Goal: Task Accomplishment & Management: Manage account settings

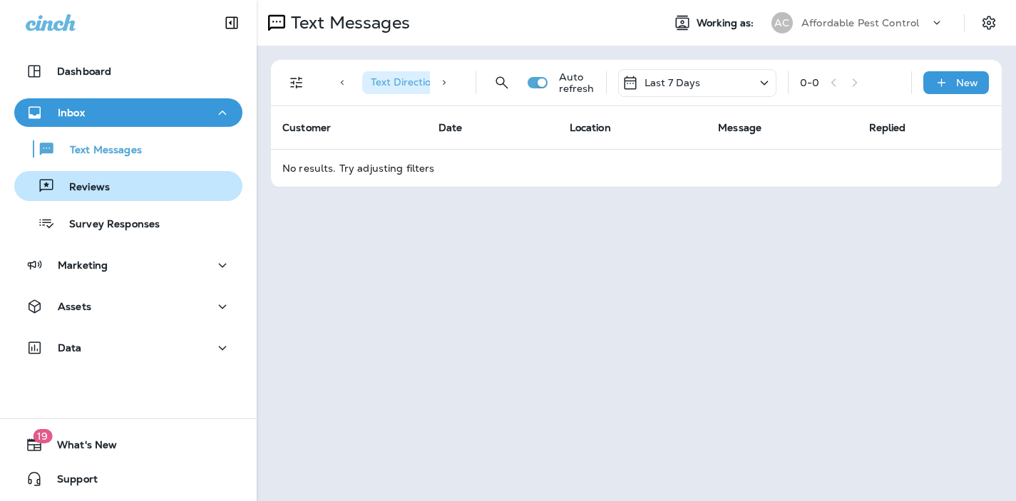
click at [93, 186] on p "Reviews" at bounding box center [82, 188] width 55 height 14
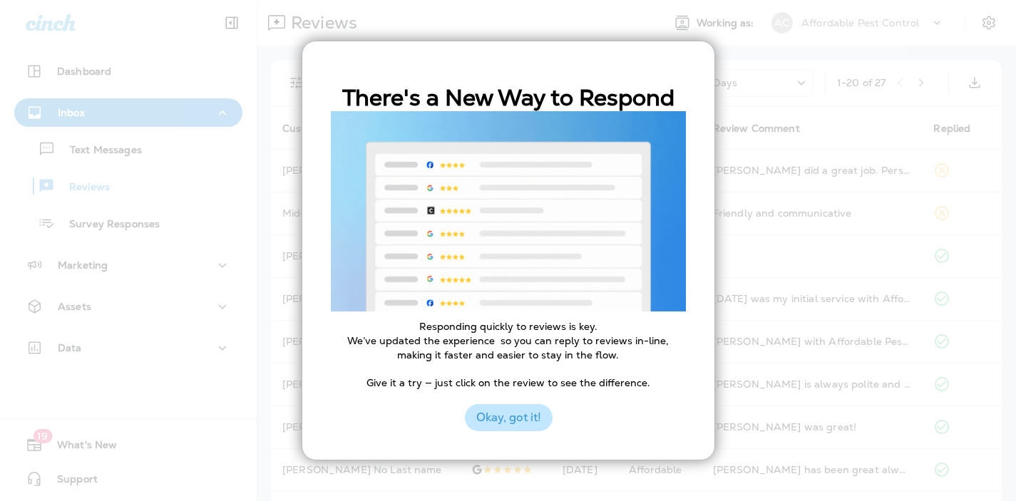
click at [513, 425] on button "Okay, got it!" at bounding box center [509, 417] width 88 height 27
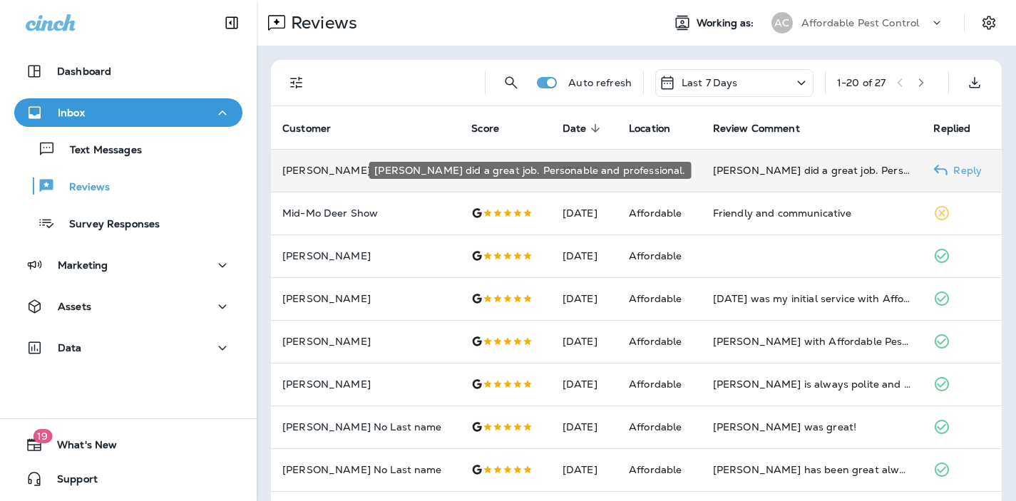
click at [740, 172] on div "[PERSON_NAME] did a great job. Personable and professional." at bounding box center [812, 170] width 198 height 14
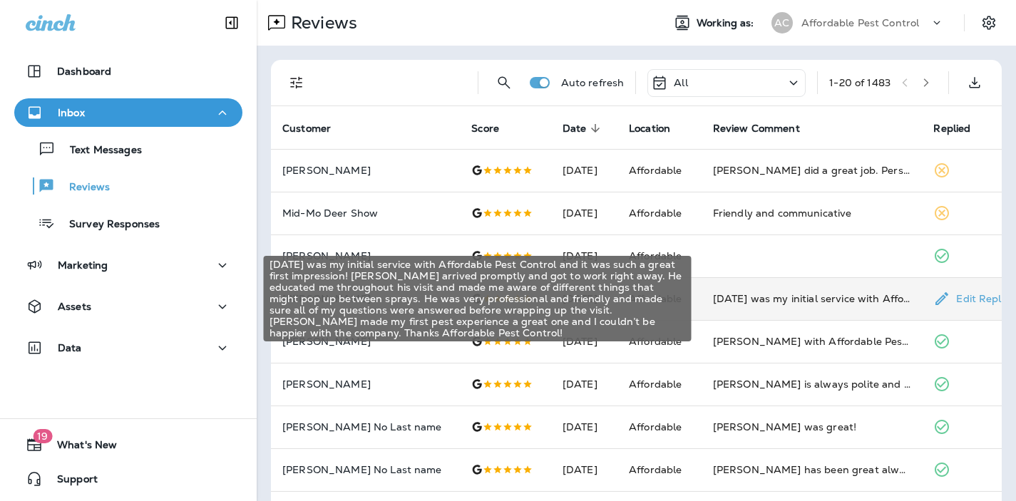
click at [735, 298] on div "[DATE] was my initial service with Affordable Pest Control and it was such a gr…" at bounding box center [812, 298] width 198 height 14
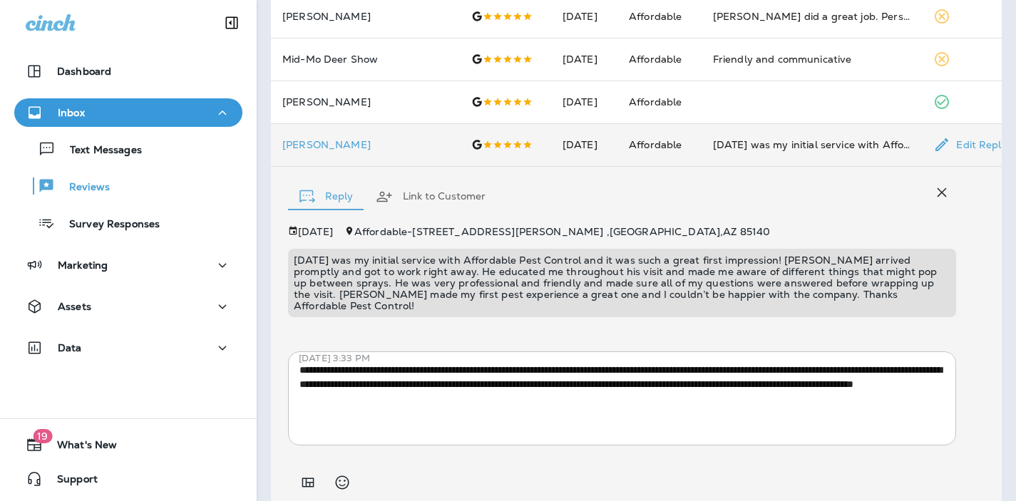
scroll to position [153, 0]
click at [429, 198] on button "Link to Customer" at bounding box center [430, 197] width 133 height 51
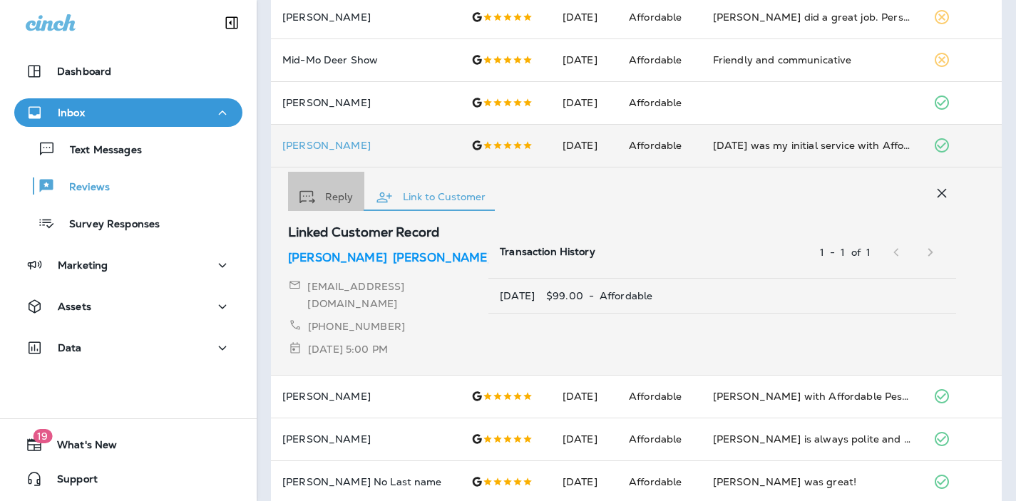
click at [340, 198] on button "Reply" at bounding box center [326, 197] width 76 height 51
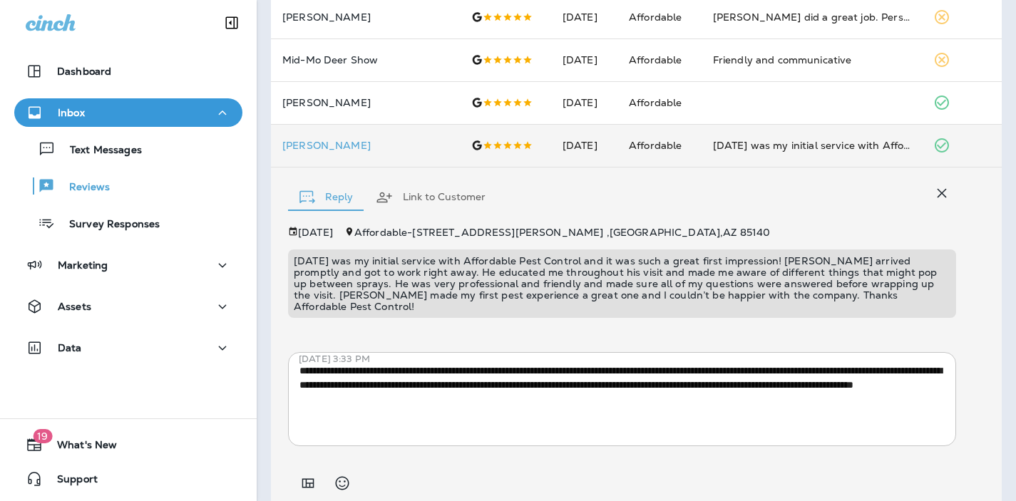
scroll to position [0, 0]
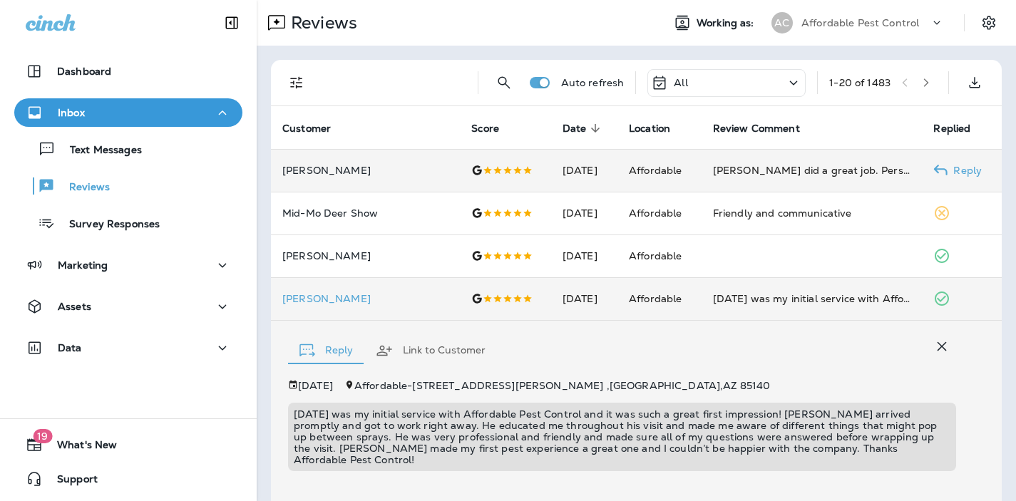
click at [356, 169] on p "[PERSON_NAME]" at bounding box center [365, 170] width 166 height 11
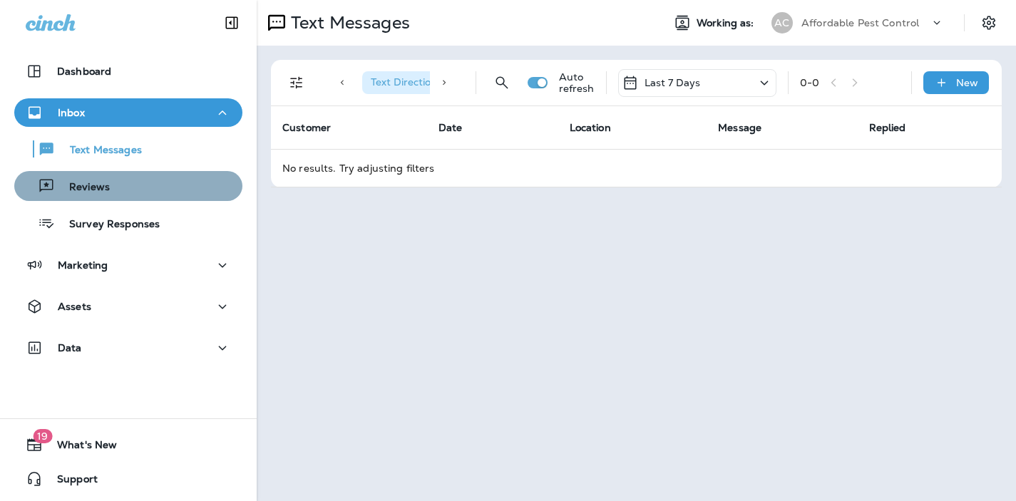
click at [81, 178] on div "Reviews" at bounding box center [65, 185] width 90 height 21
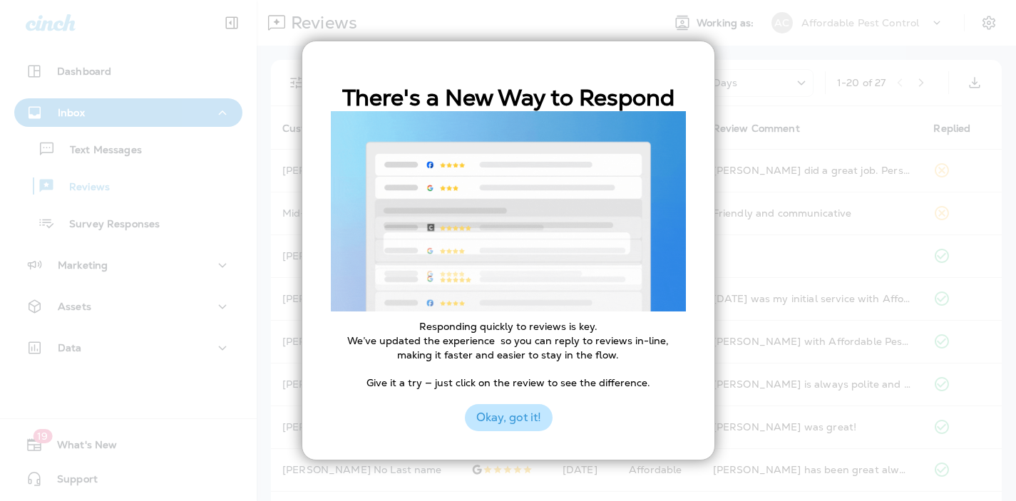
click at [515, 419] on button "Okay, got it!" at bounding box center [509, 417] width 88 height 27
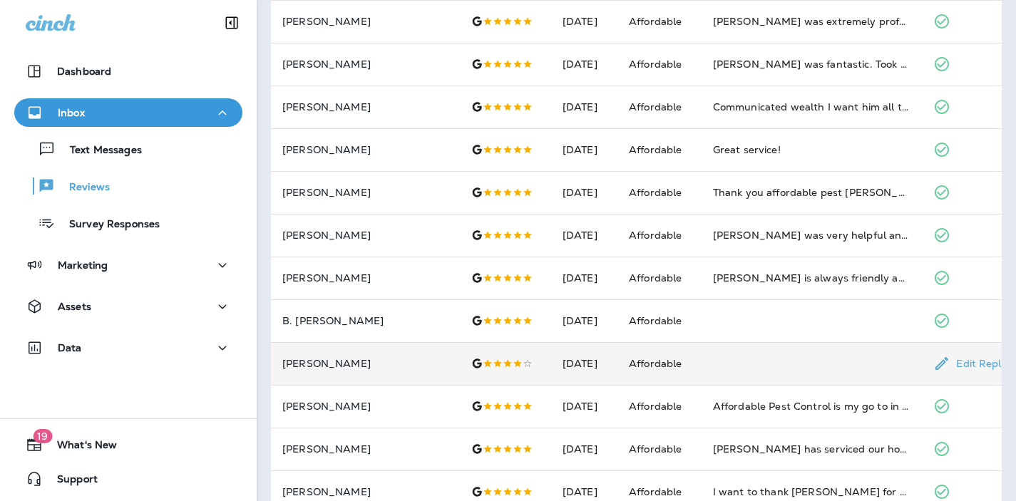
scroll to position [492, 0]
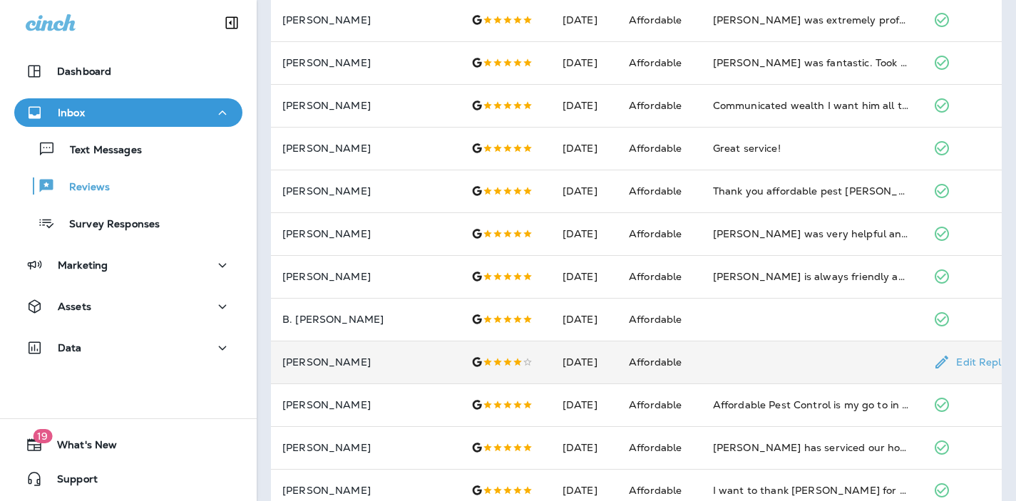
click at [332, 366] on p "[PERSON_NAME]" at bounding box center [365, 361] width 166 height 11
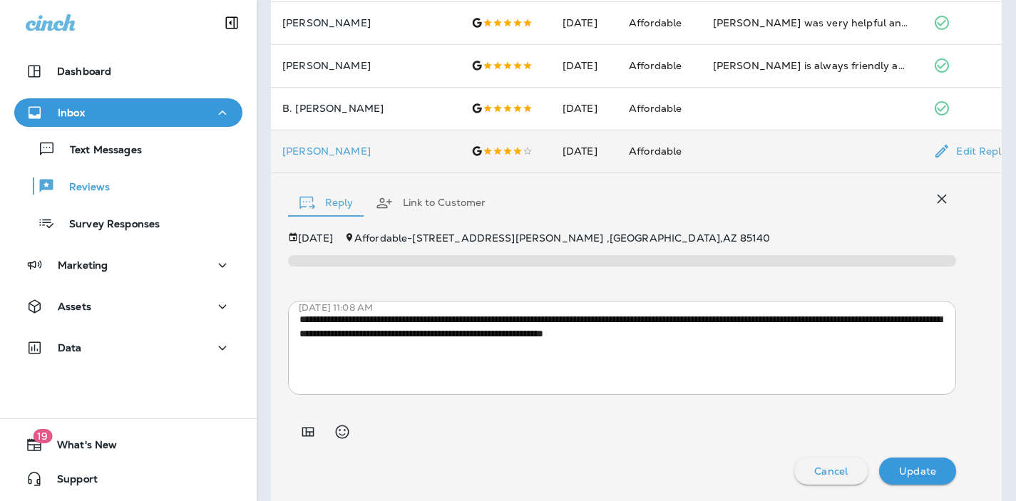
click at [677, 321] on textarea "**********" at bounding box center [621, 347] width 645 height 71
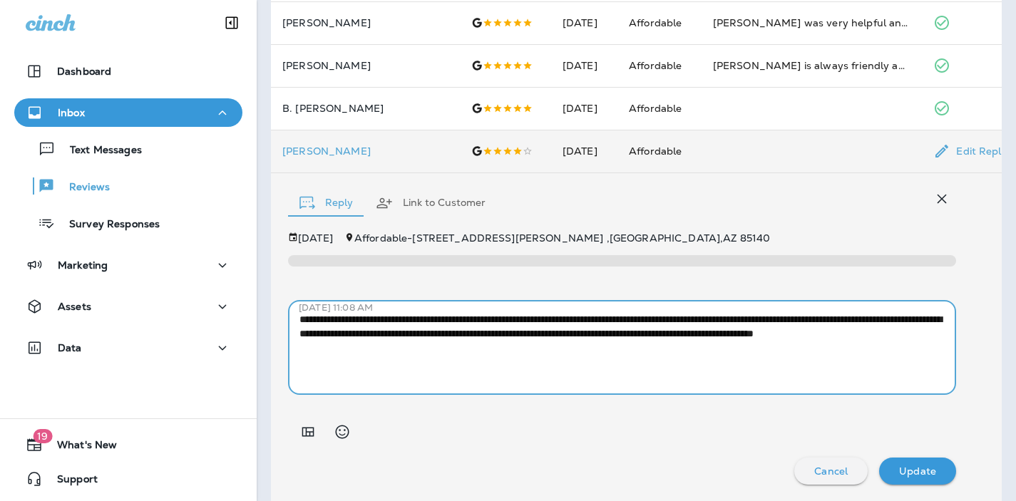
type textarea "**********"
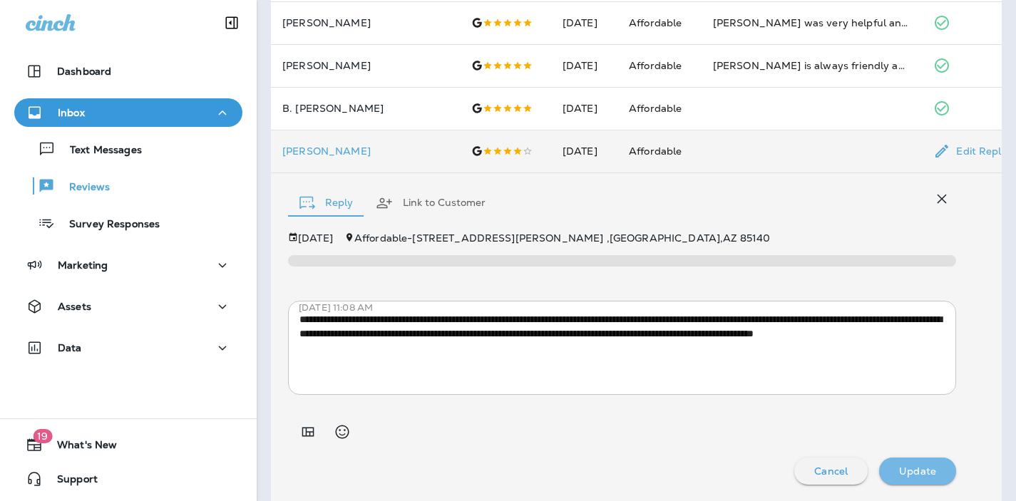
click at [918, 467] on p "Update" at bounding box center [917, 470] width 37 height 11
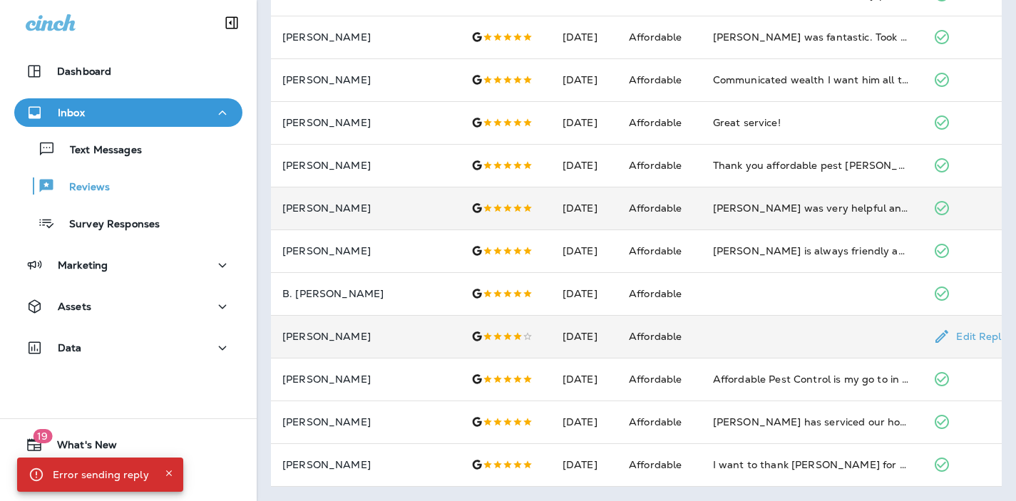
scroll to position [517, 0]
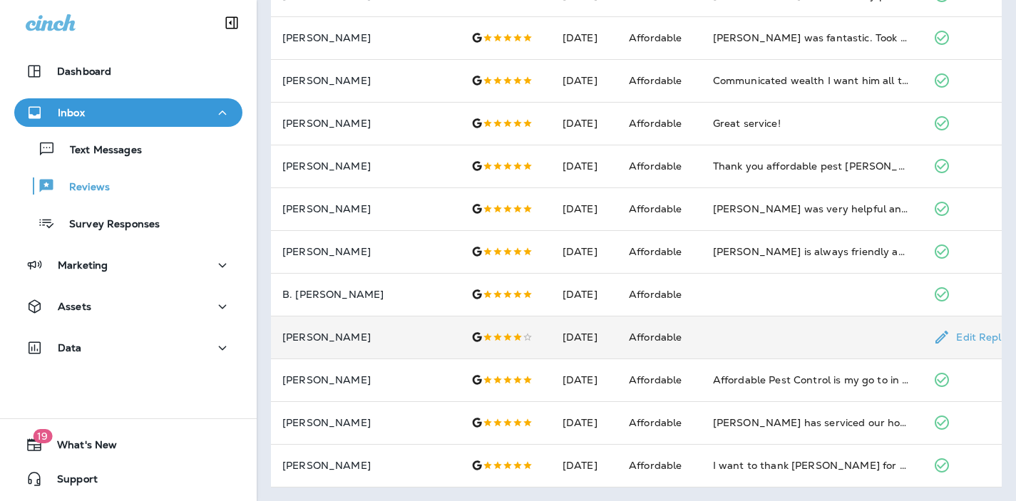
click at [327, 339] on p "[PERSON_NAME]" at bounding box center [365, 336] width 166 height 11
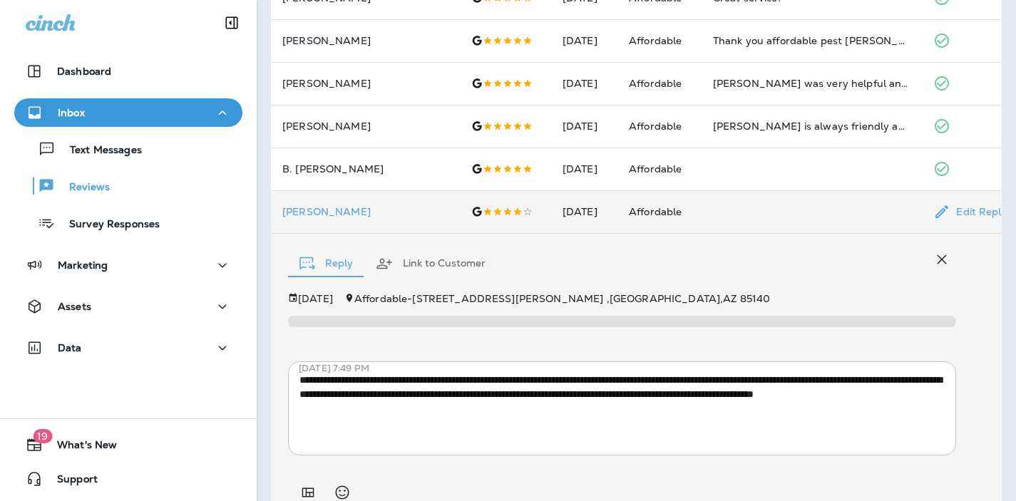
scroll to position [636, 0]
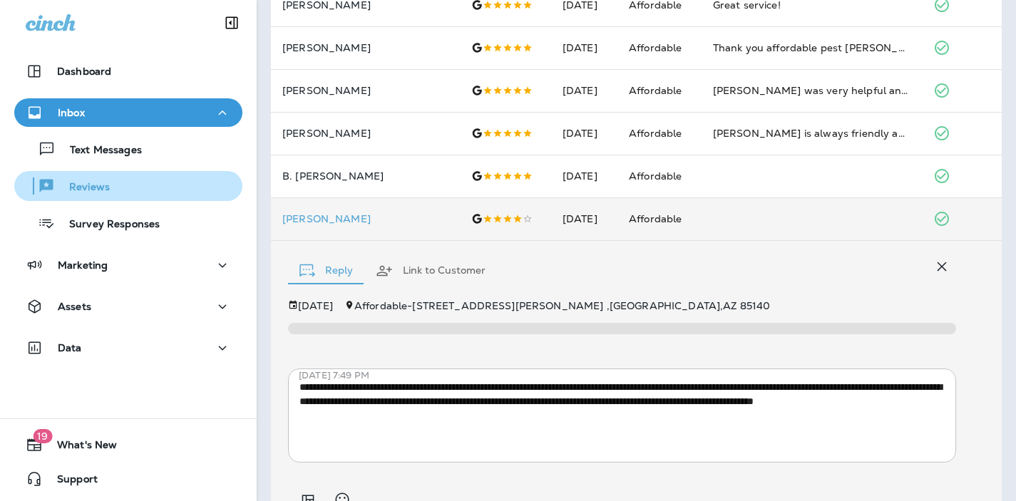
click at [94, 188] on p "Reviews" at bounding box center [82, 188] width 55 height 14
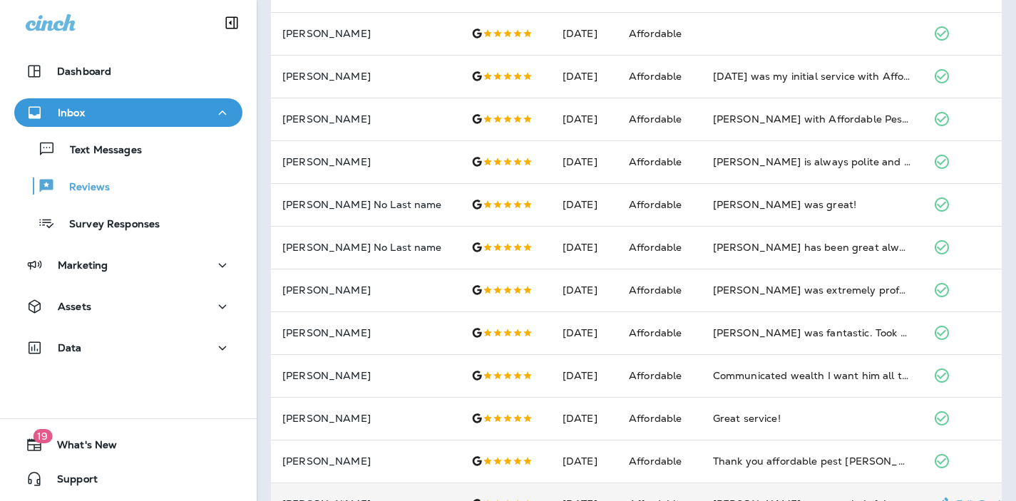
scroll to position [0, 0]
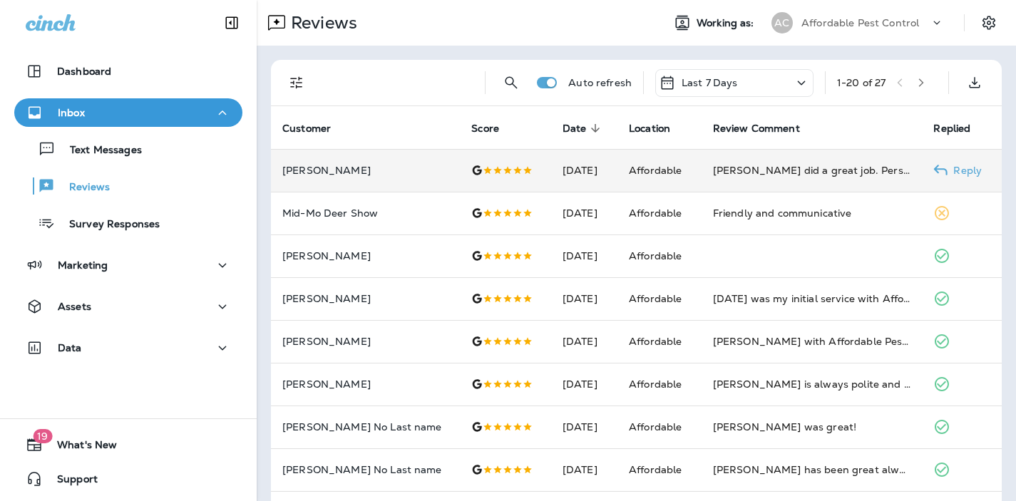
click at [330, 172] on p "[PERSON_NAME]" at bounding box center [365, 170] width 166 height 11
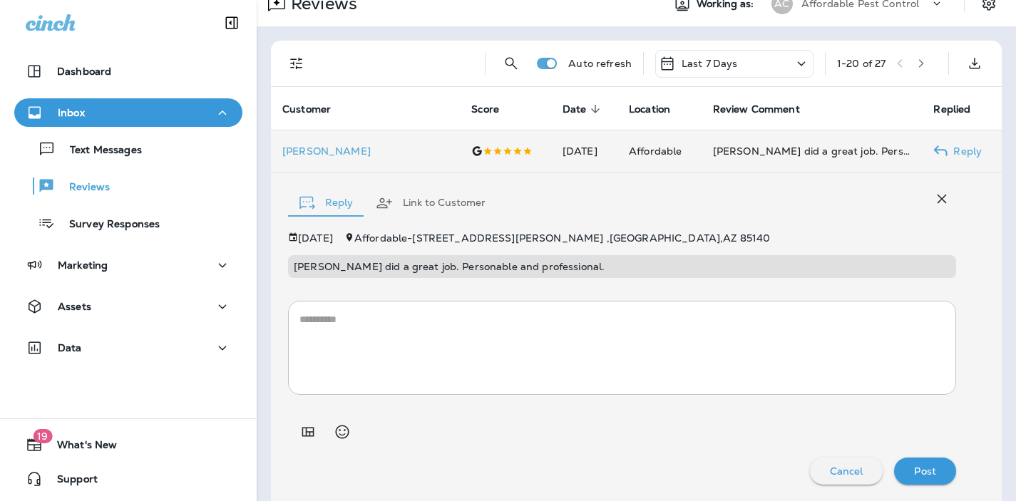
scroll to position [11, 0]
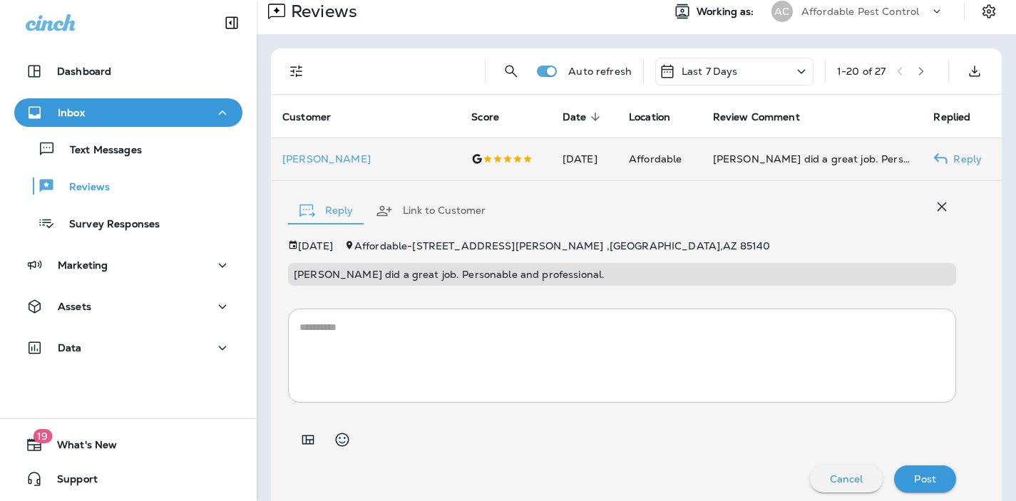
click at [433, 209] on button "Link to Customer" at bounding box center [430, 210] width 133 height 51
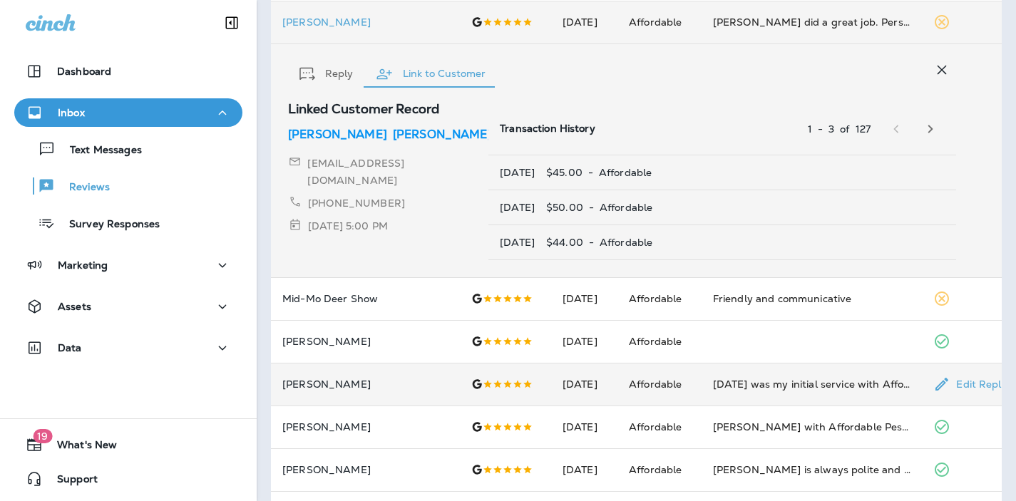
scroll to position [155, 0]
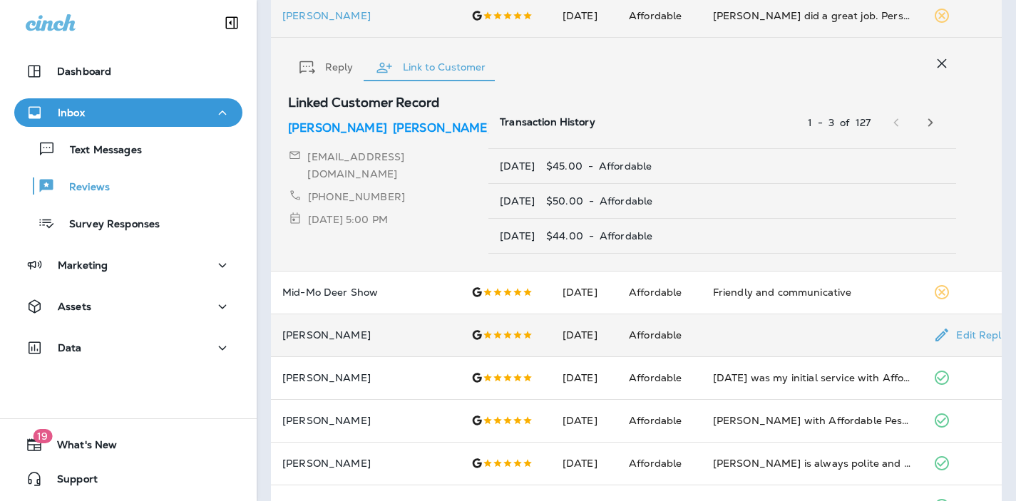
click at [322, 332] on p "[PERSON_NAME]" at bounding box center [365, 334] width 166 height 11
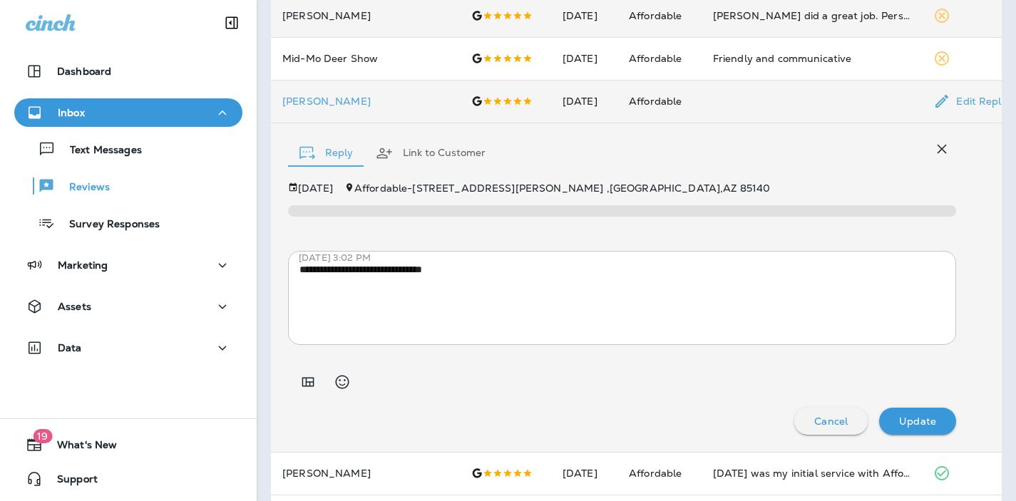
click at [447, 151] on button "Link to Customer" at bounding box center [430, 153] width 133 height 51
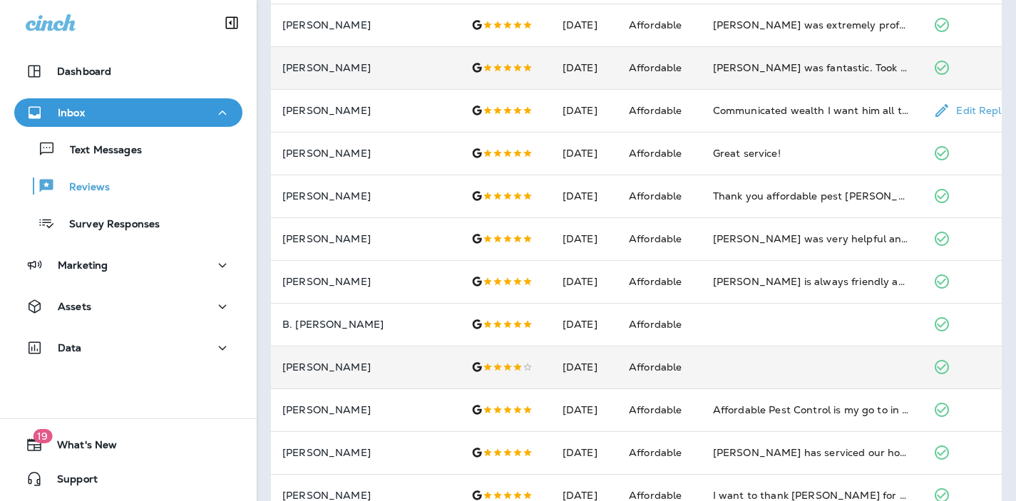
scroll to position [626, 0]
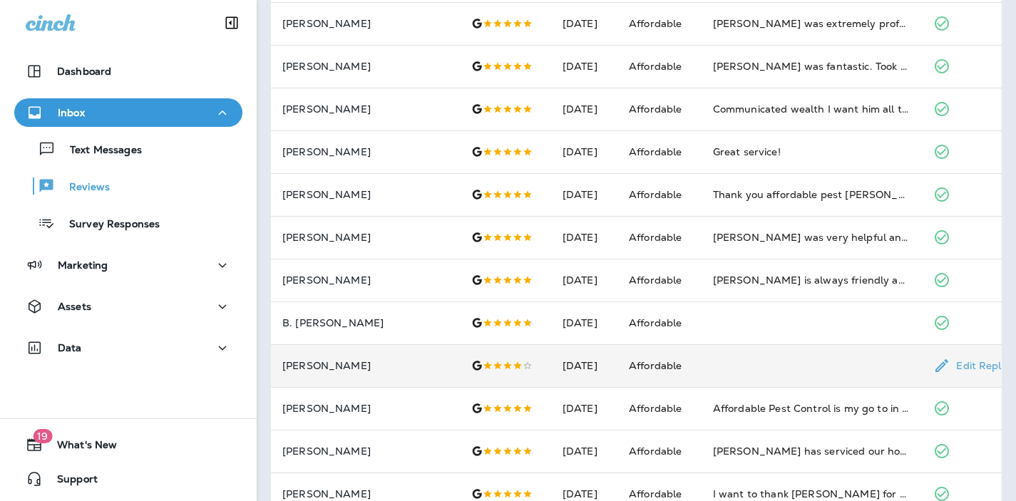
click at [320, 364] on p "[PERSON_NAME]" at bounding box center [365, 365] width 166 height 11
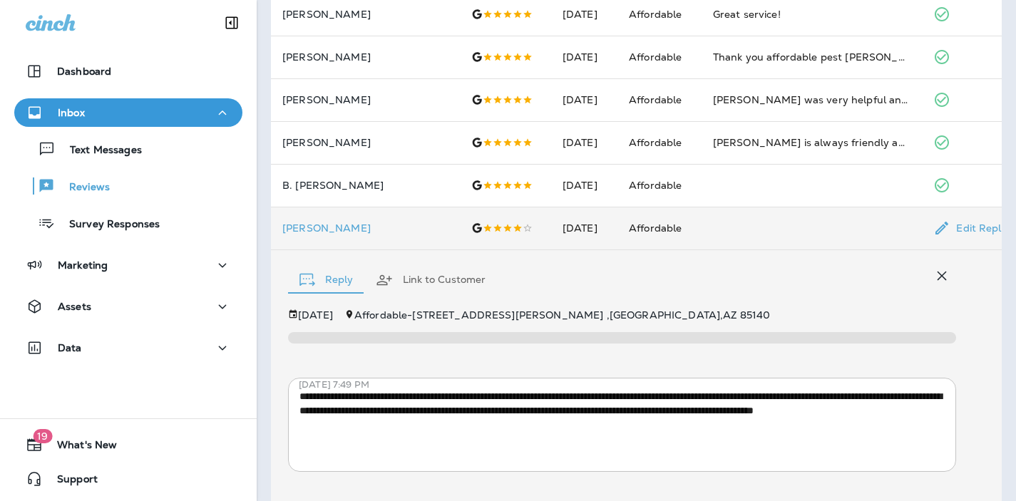
scroll to position [703, 0]
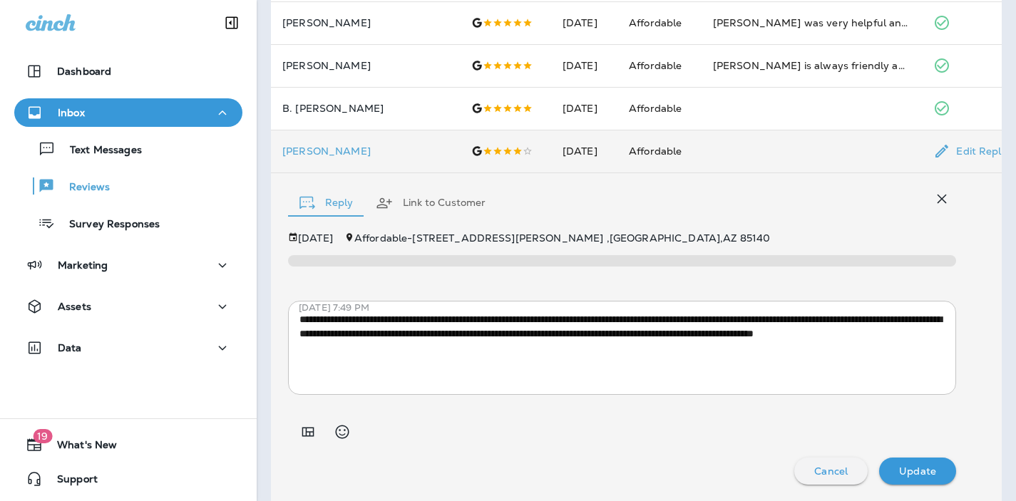
click at [417, 204] on button "Link to Customer" at bounding box center [430, 202] width 133 height 51
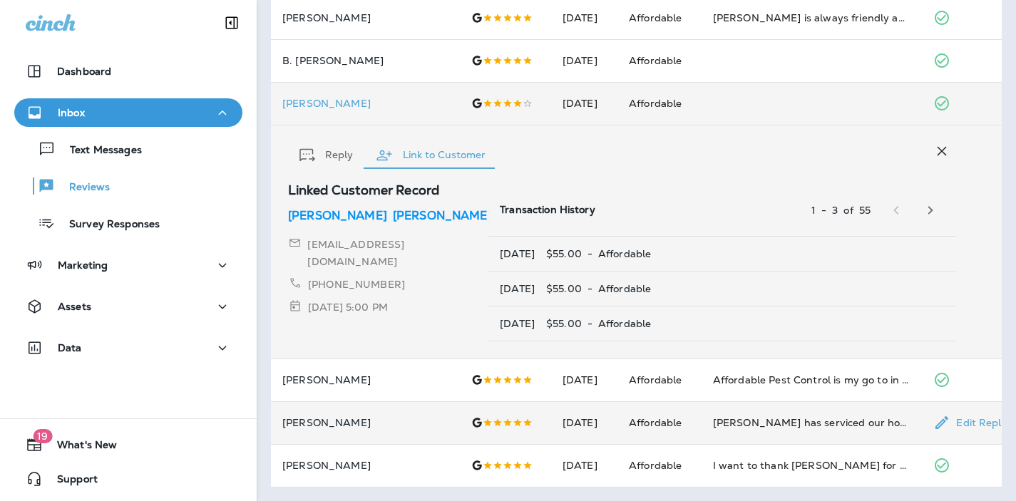
scroll to position [0, 0]
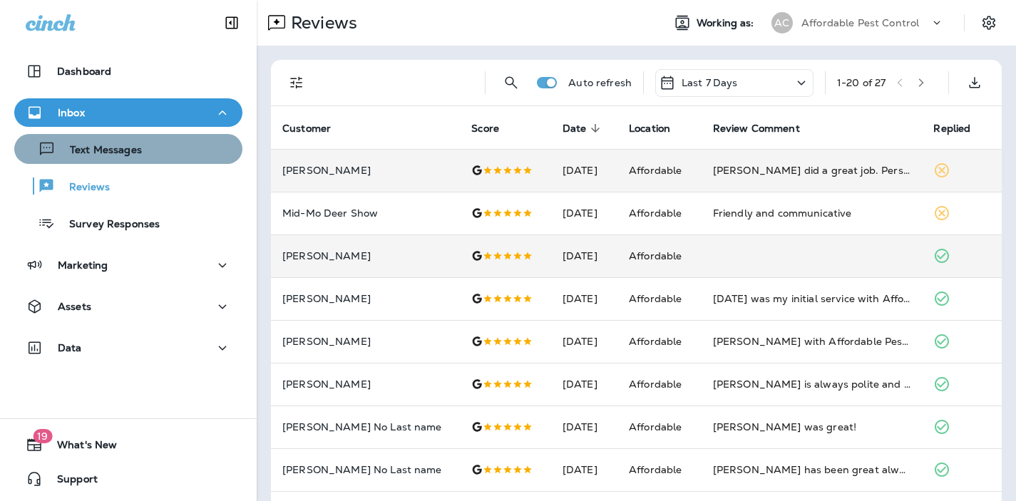
click at [88, 148] on p "Text Messages" at bounding box center [99, 151] width 86 height 14
